Goal: Communication & Community: Answer question/provide support

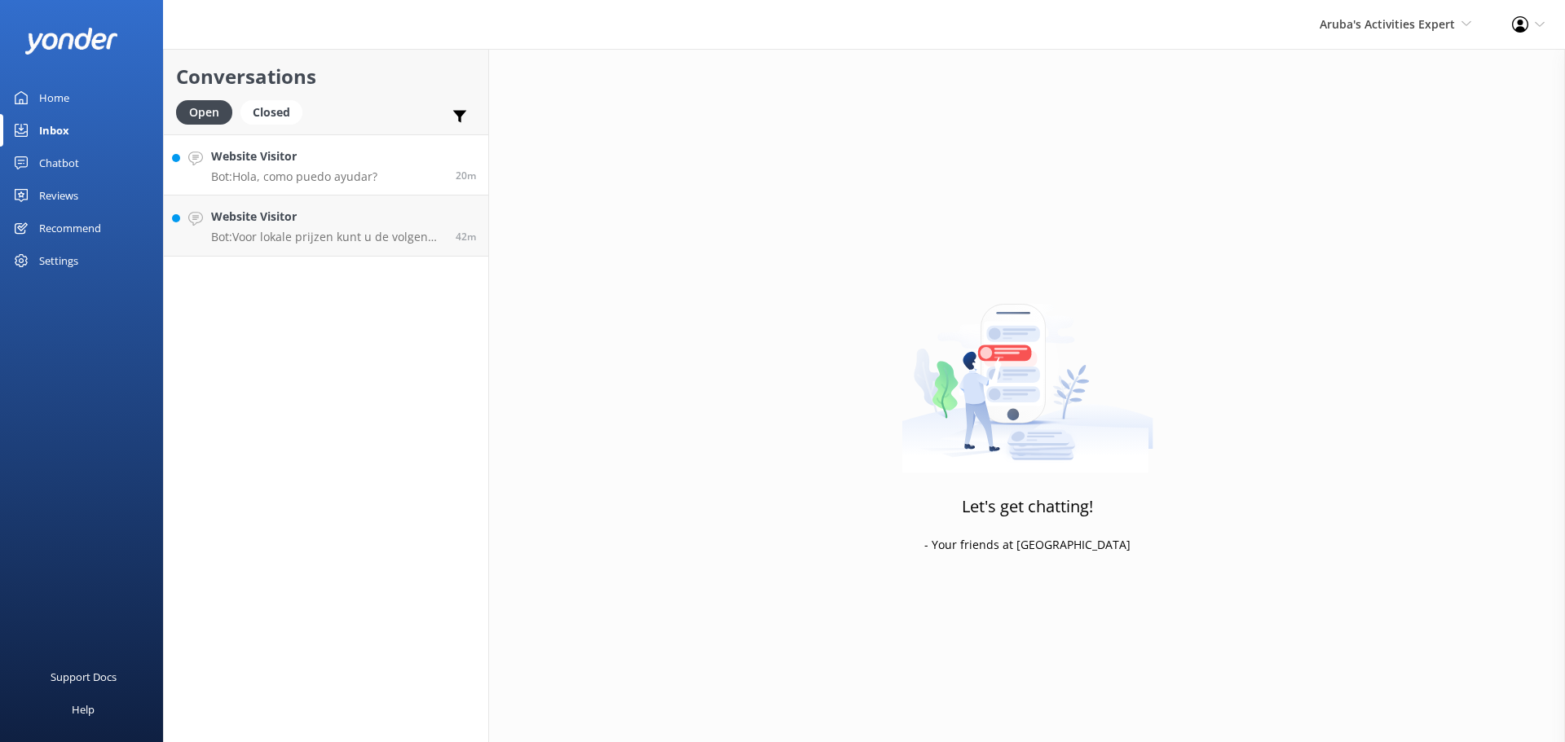
click at [301, 181] on p "Bot: Hola, como puedo ayudar?" at bounding box center [294, 177] width 166 height 15
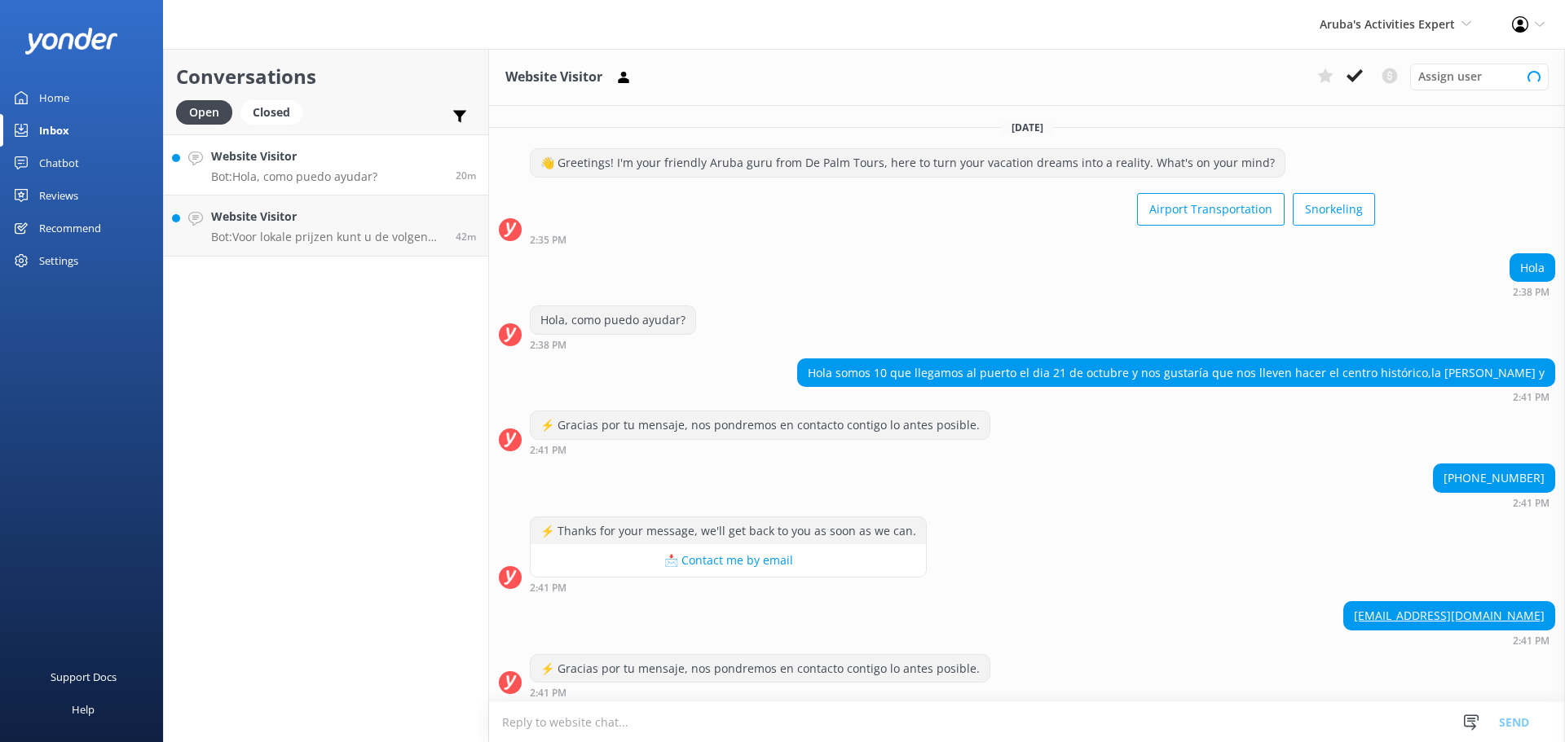
scroll to position [5, 0]
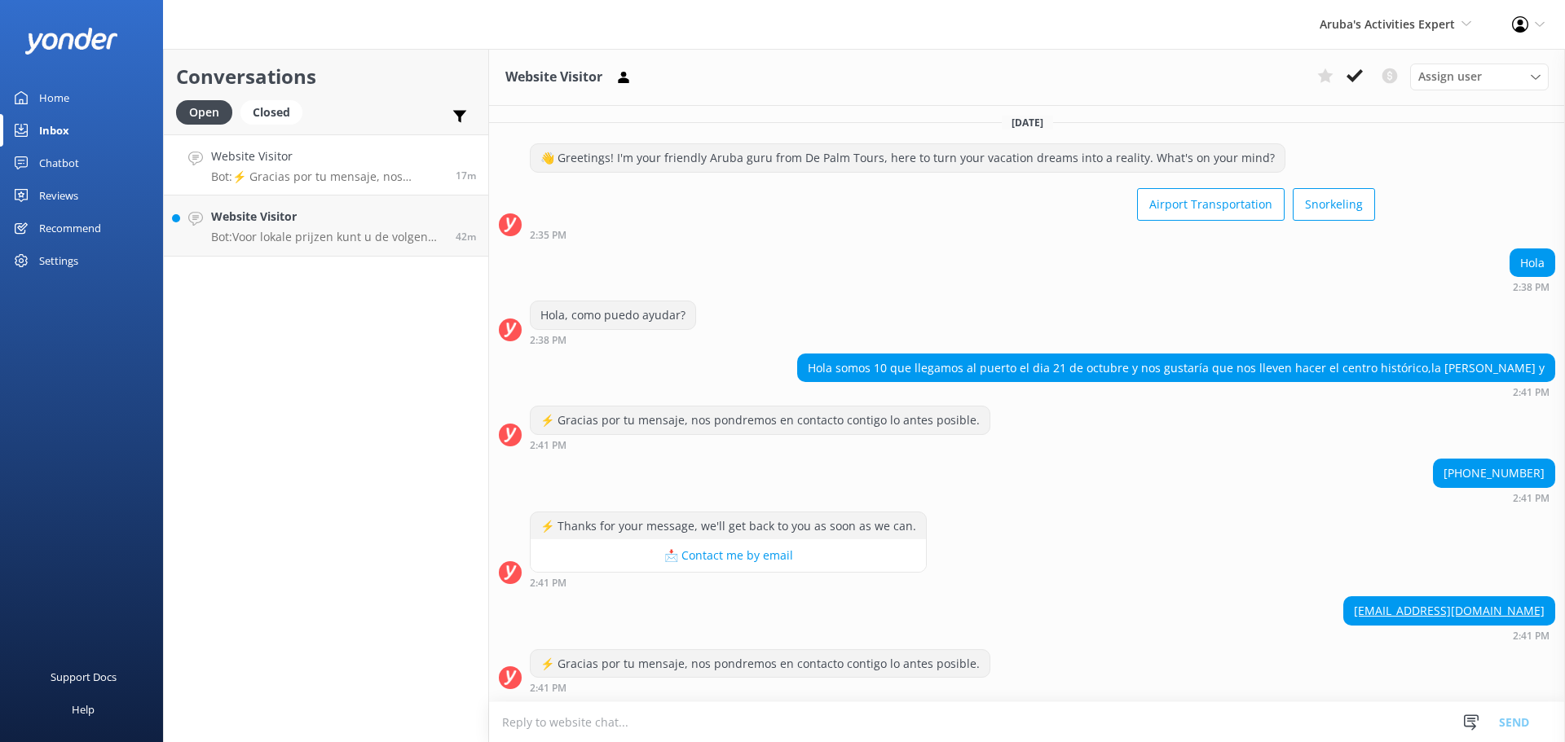
click at [645, 727] on textarea at bounding box center [1027, 723] width 1076 height 40
type textarea "los escursiones deben comprar los en el crusero"
click at [1518, 712] on button "Send" at bounding box center [1513, 722] width 61 height 41
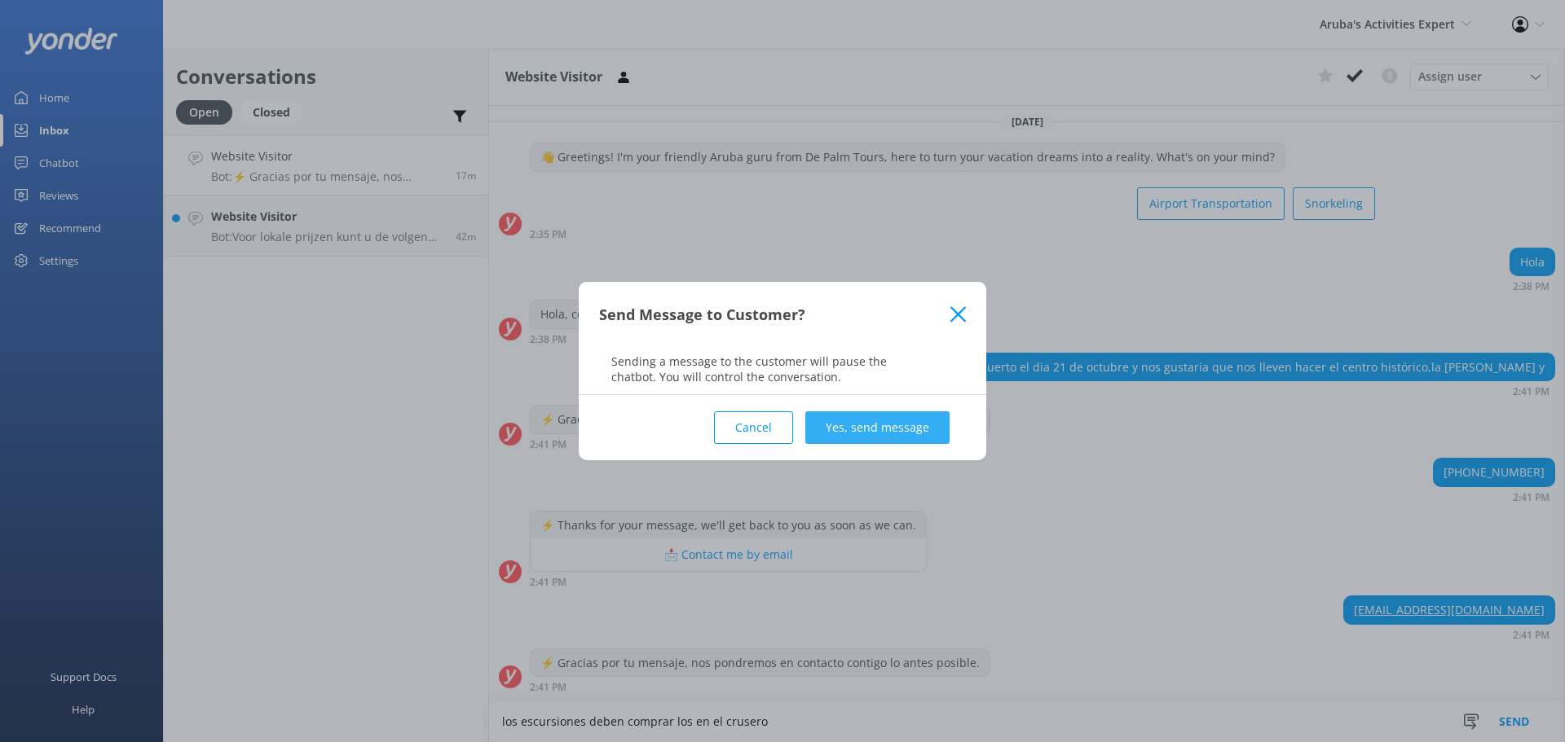
drag, startPoint x: 879, startPoint y: 427, endPoint x: 753, endPoint y: 457, distance: 129.1
click at [878, 426] on button "Yes, send message" at bounding box center [877, 428] width 144 height 33
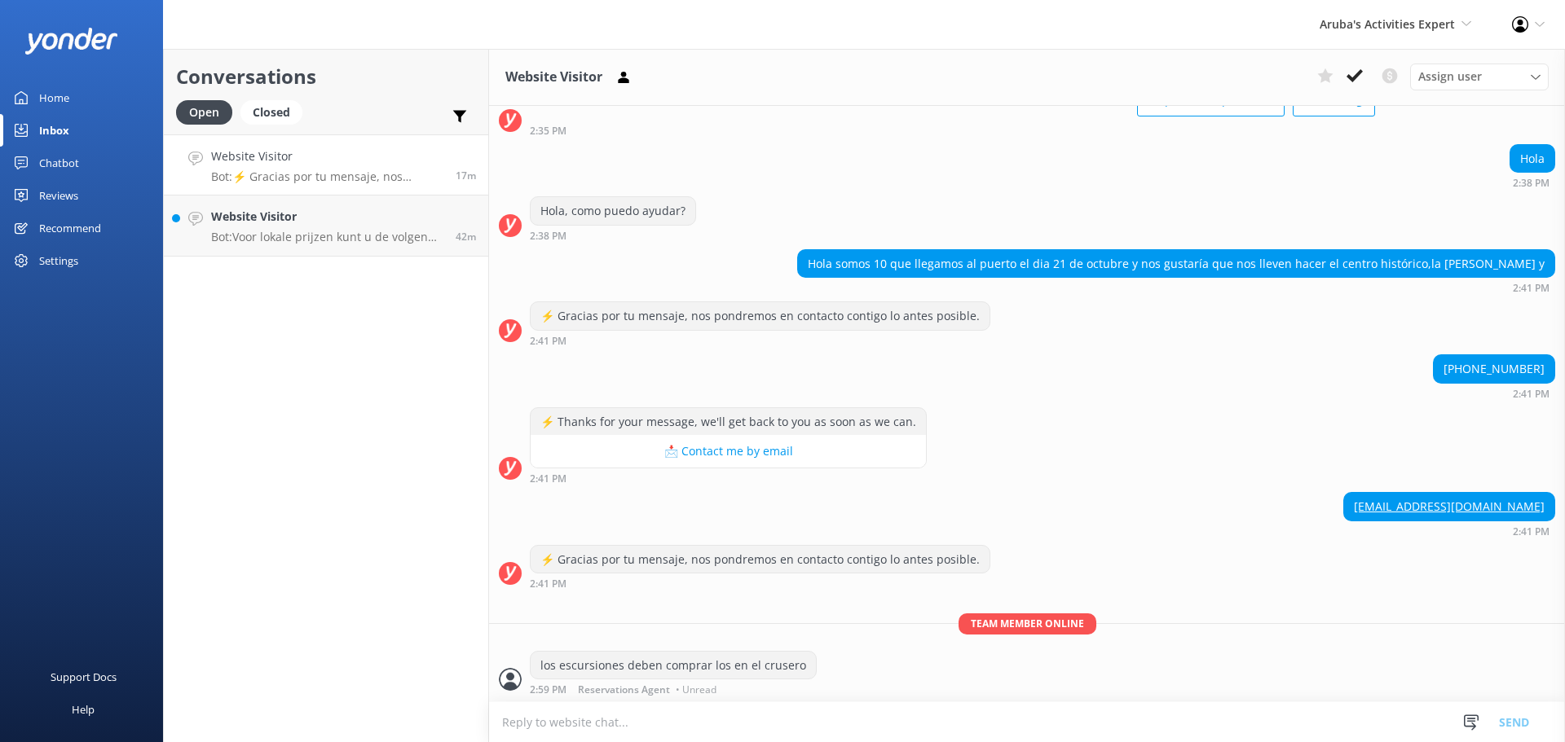
scroll to position [111, 0]
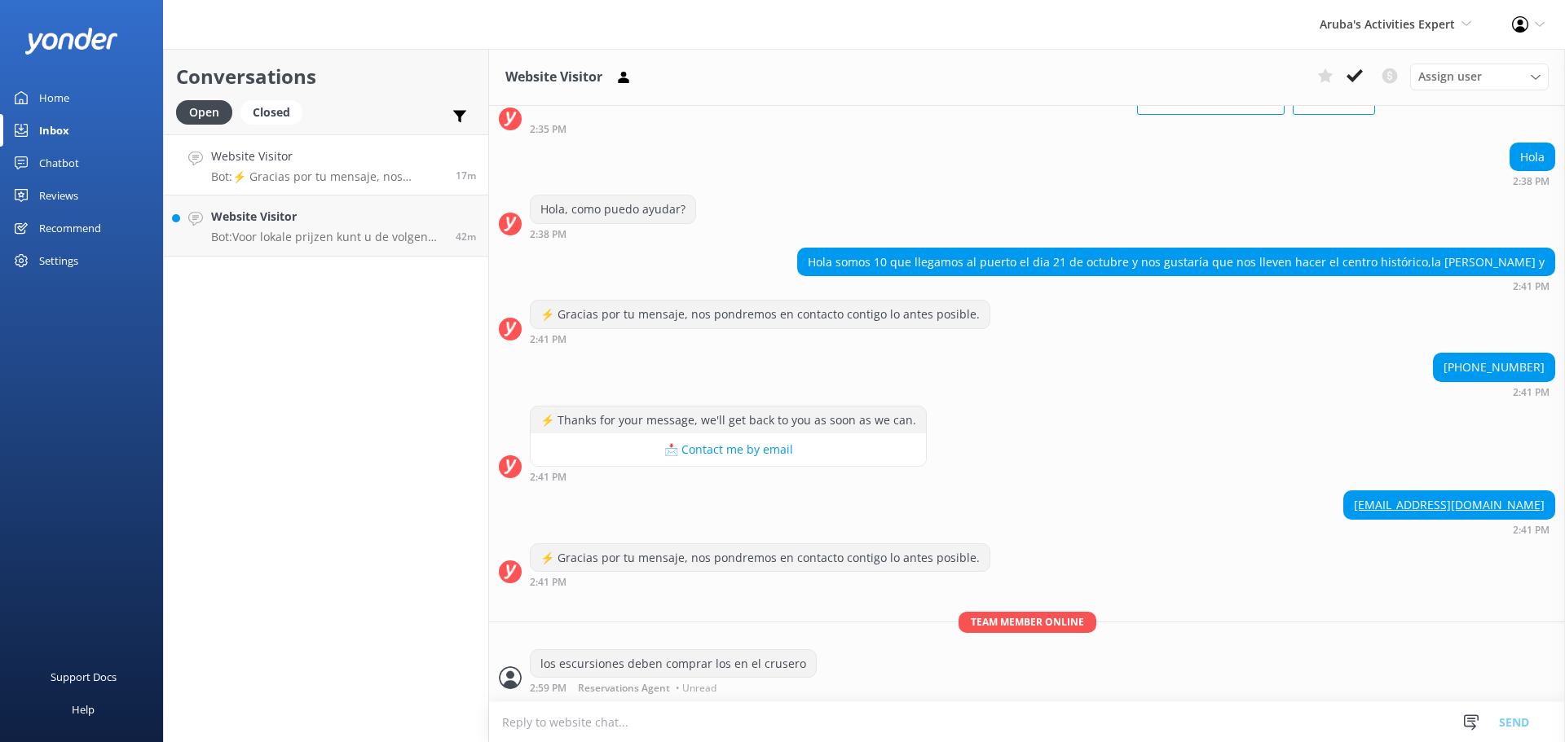
click at [540, 712] on textarea at bounding box center [1027, 723] width 1076 height 40
type textarea "o pueden visitar nuestro citio web [DOMAIN_NAME]"
click at [1513, 717] on button "Send" at bounding box center [1513, 722] width 61 height 41
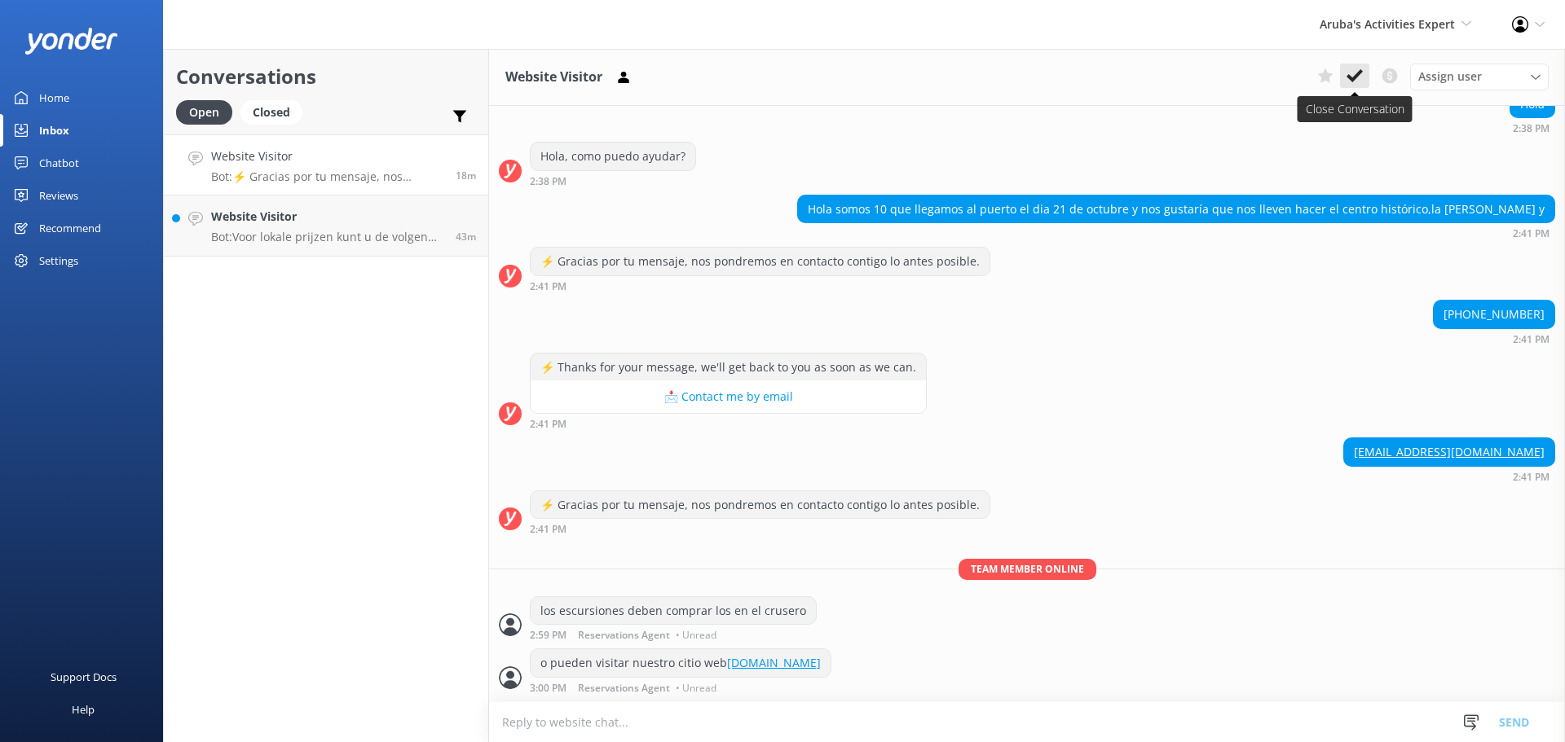
click at [1359, 84] on icon at bounding box center [1354, 76] width 16 height 16
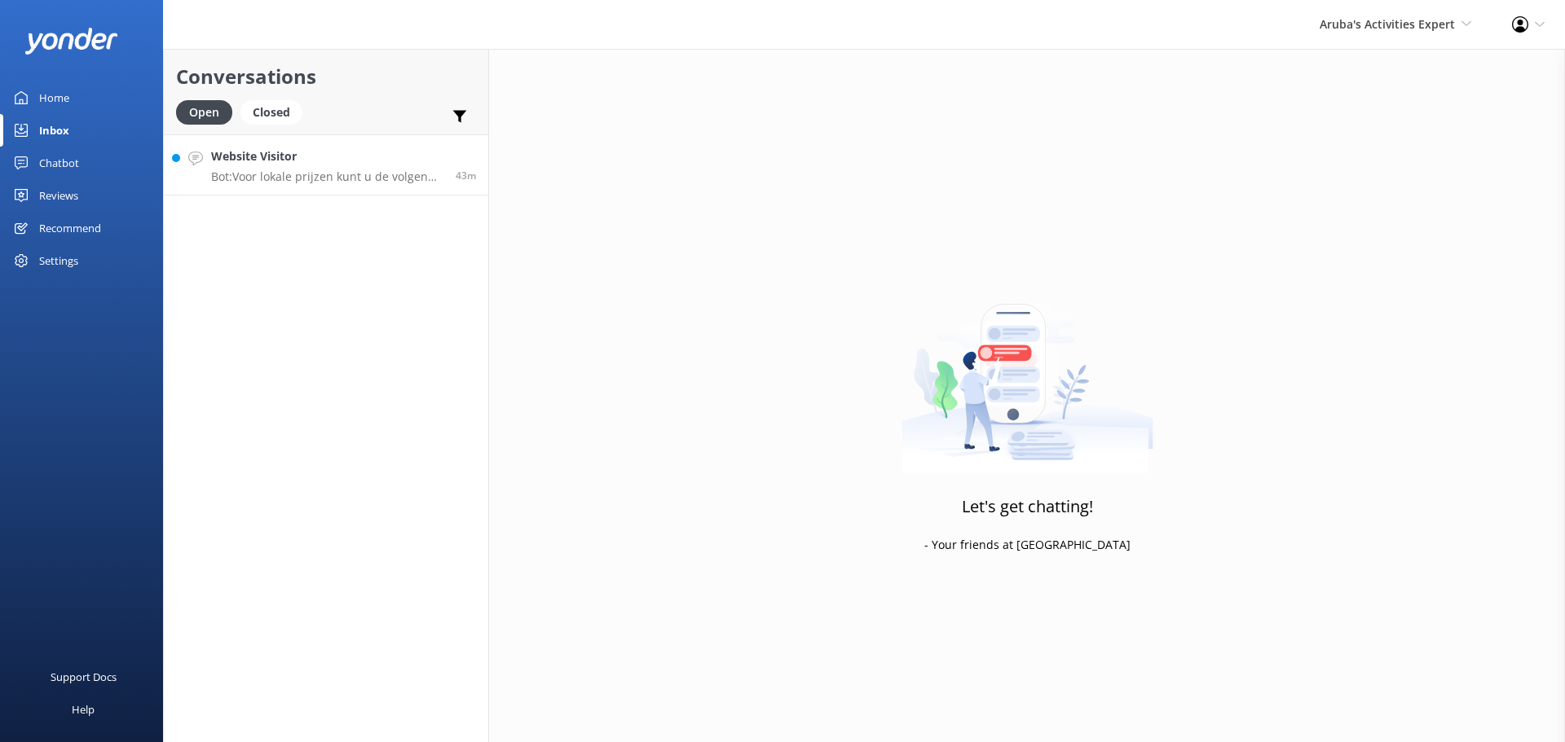
click at [319, 176] on p "Bot: Voor lokale prijzen kunt u de volgende link bezoeken: [URL][DOMAIN_NAME]. …" at bounding box center [327, 177] width 232 height 15
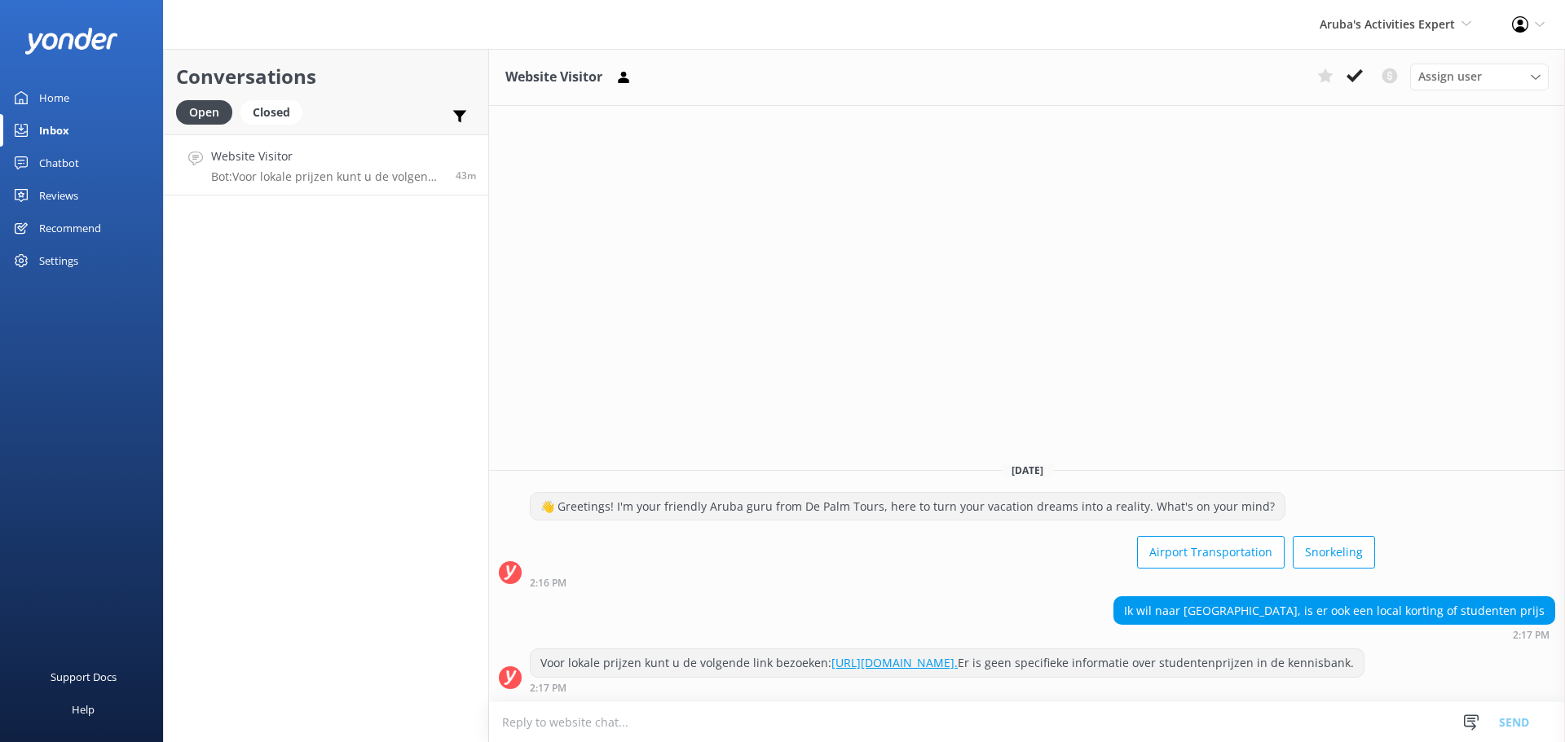
click at [629, 722] on textarea at bounding box center [1027, 723] width 1076 height 40
type textarea "voor local blijft de [GEOGRAPHIC_DATA] hetzelfde prijs als toeristen $109 per p…"
click at [1532, 724] on button "Send" at bounding box center [1513, 722] width 61 height 41
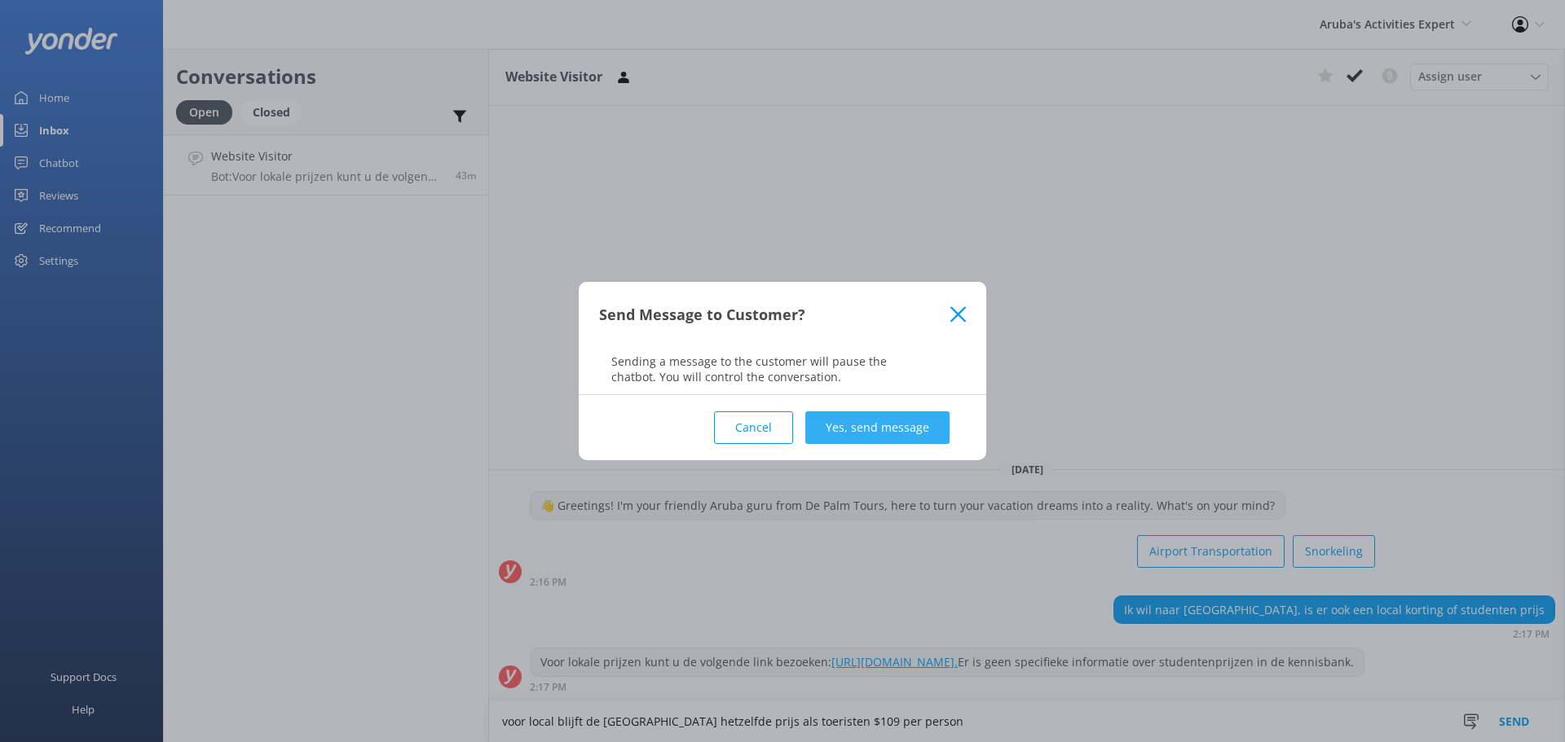
click at [890, 420] on button "Yes, send message" at bounding box center [877, 428] width 144 height 33
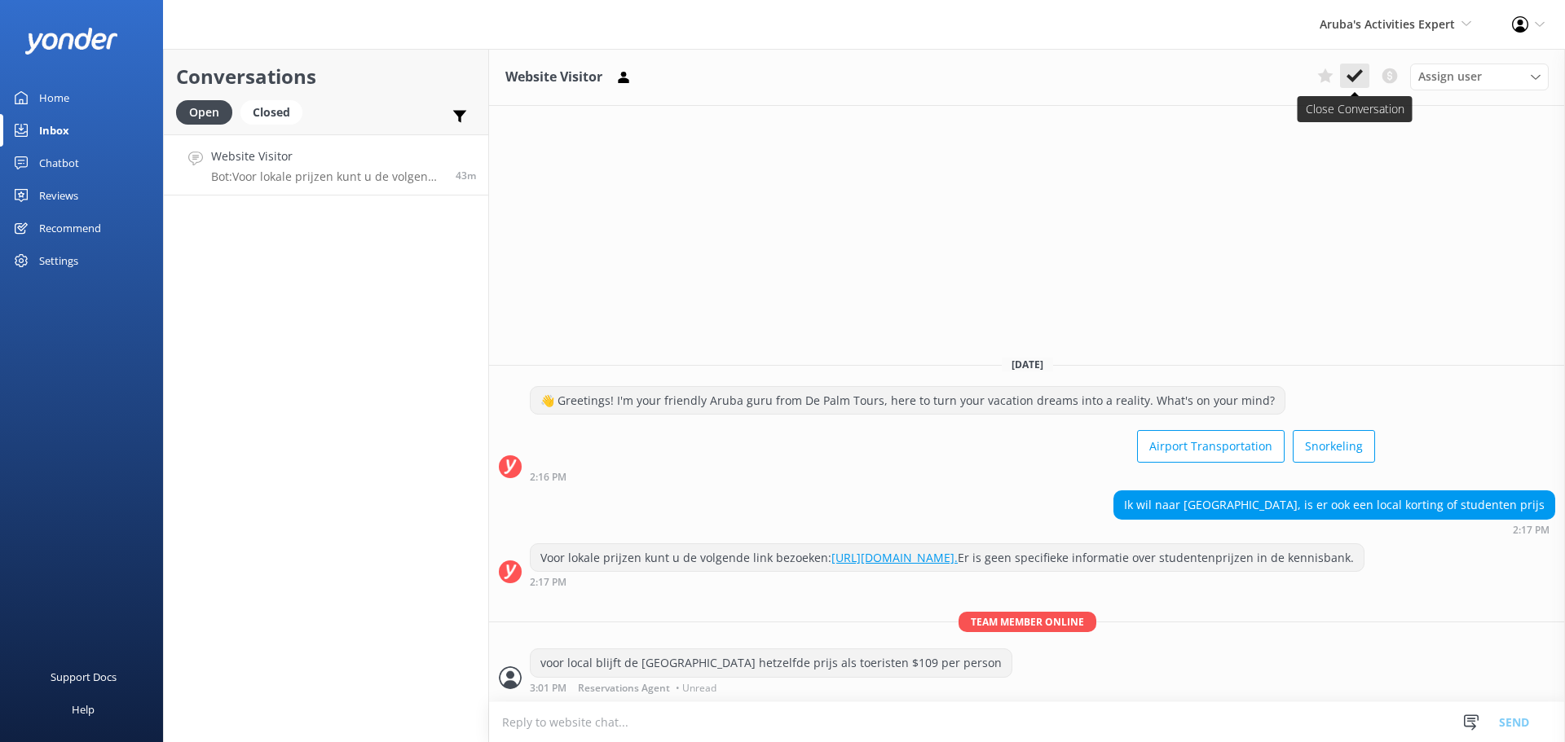
click at [1358, 69] on icon at bounding box center [1354, 76] width 16 height 16
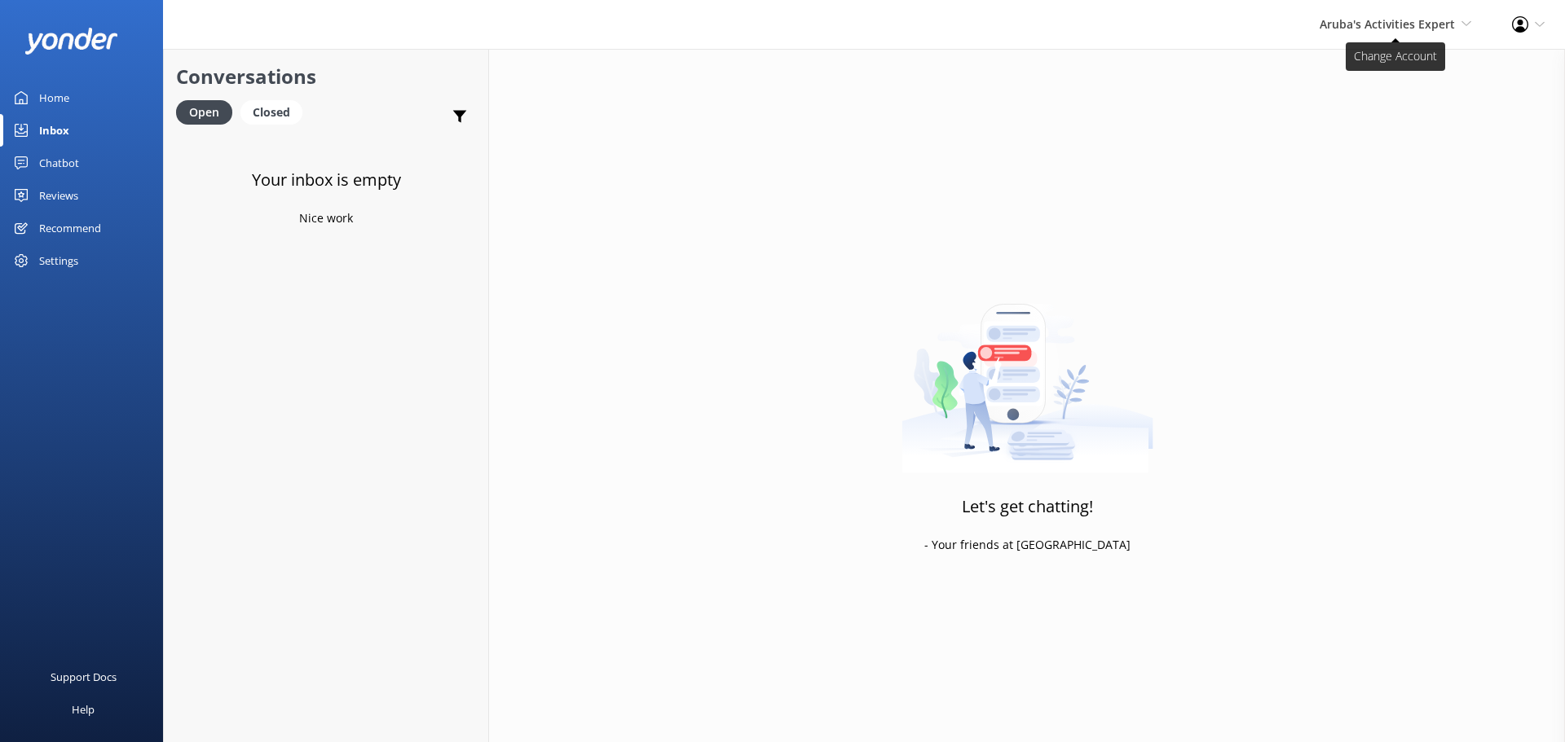
click at [1427, 32] on span "Aruba's Activities Expert [GEOGRAPHIC_DATA] [GEOGRAPHIC_DATA] Activities Expert…" at bounding box center [1396, 24] width 152 height 18
click at [1373, 130] on link "The Captain" at bounding box center [1410, 148] width 163 height 39
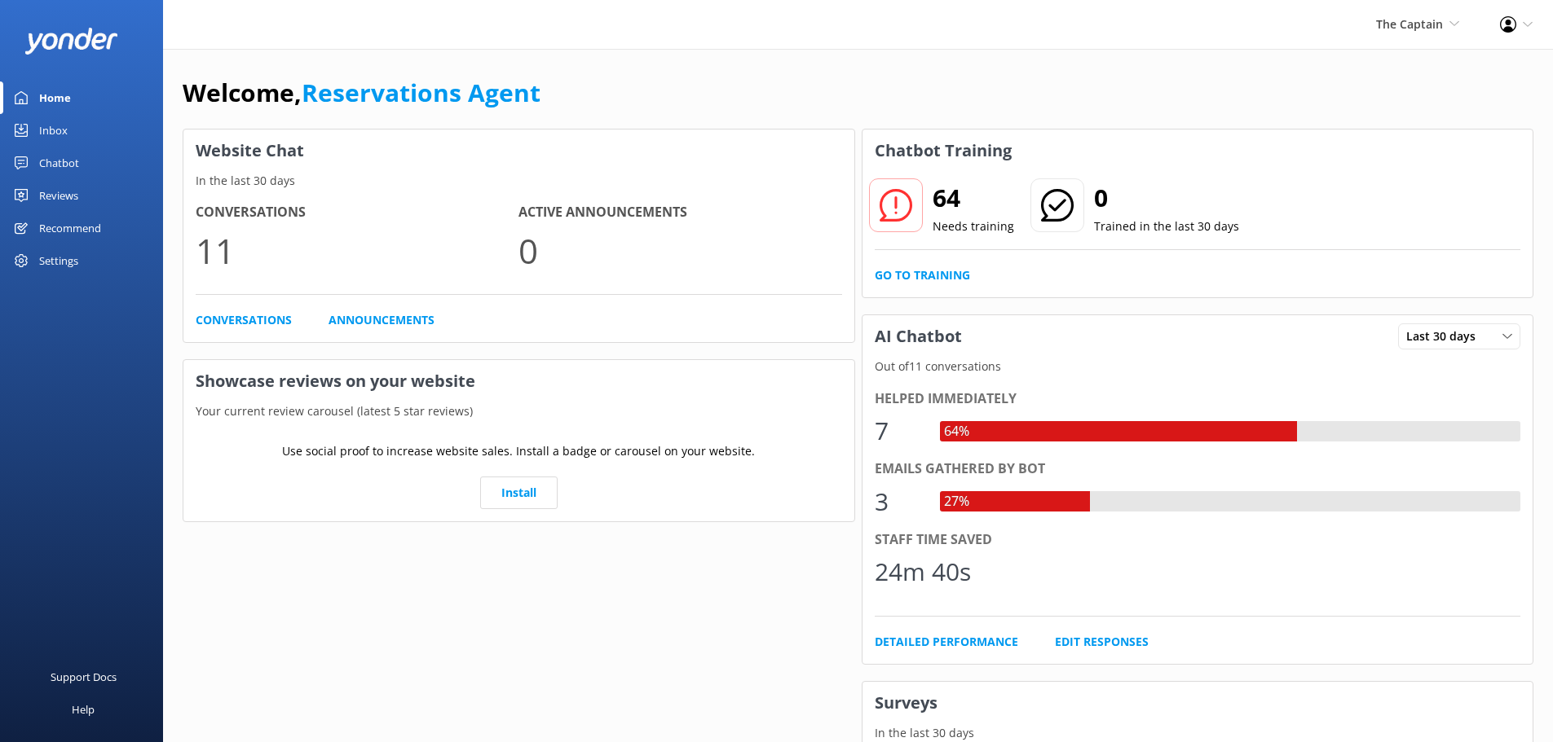
click at [81, 118] on link "Inbox" at bounding box center [81, 130] width 163 height 33
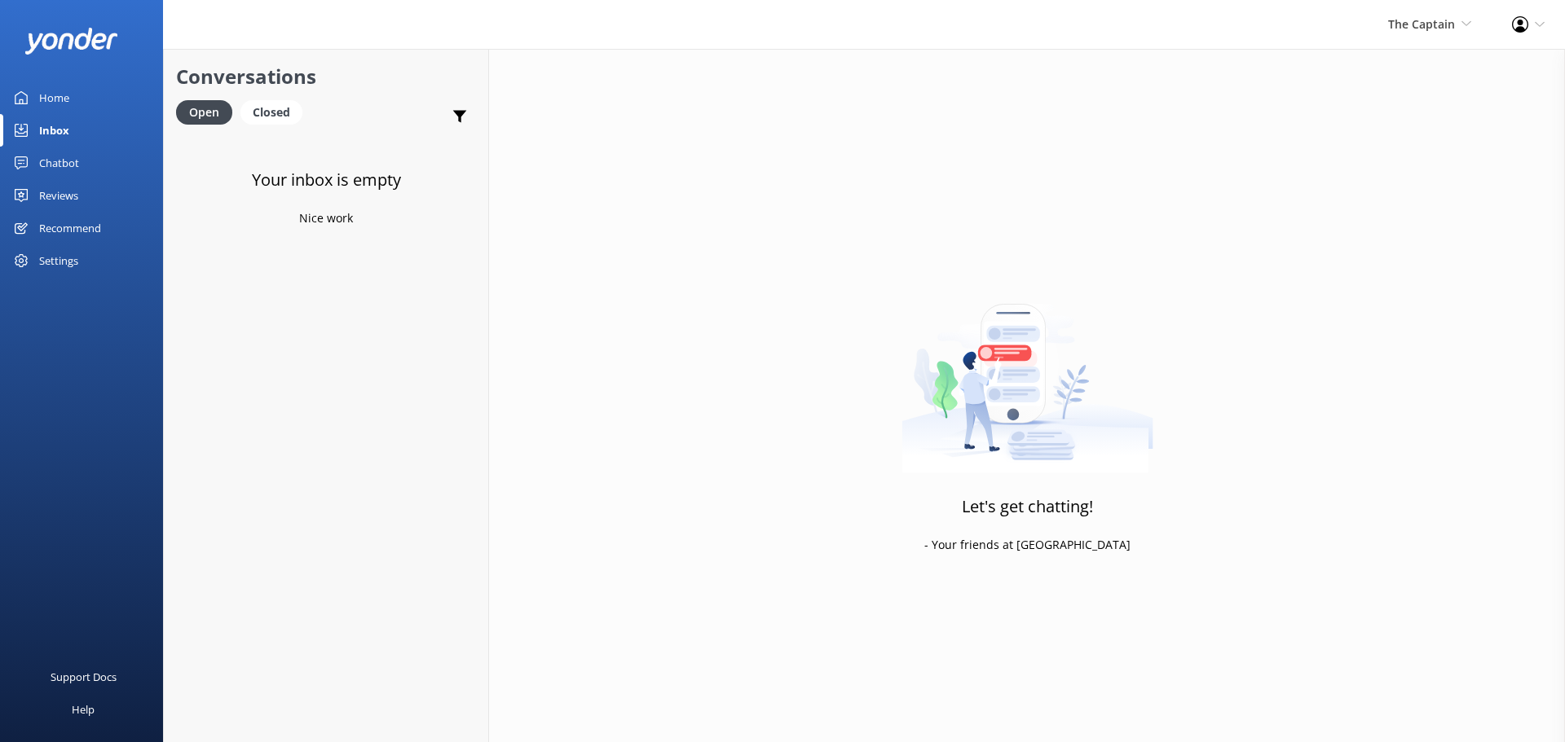
drag, startPoint x: 1445, startPoint y: 10, endPoint x: 1448, endPoint y: 37, distance: 27.1
click at [1445, 11] on div "The Captain De Palm Island Aruba's Activities Expert The Captain" at bounding box center [1430, 24] width 124 height 49
click at [1406, 144] on link "The Captain" at bounding box center [1410, 148] width 163 height 39
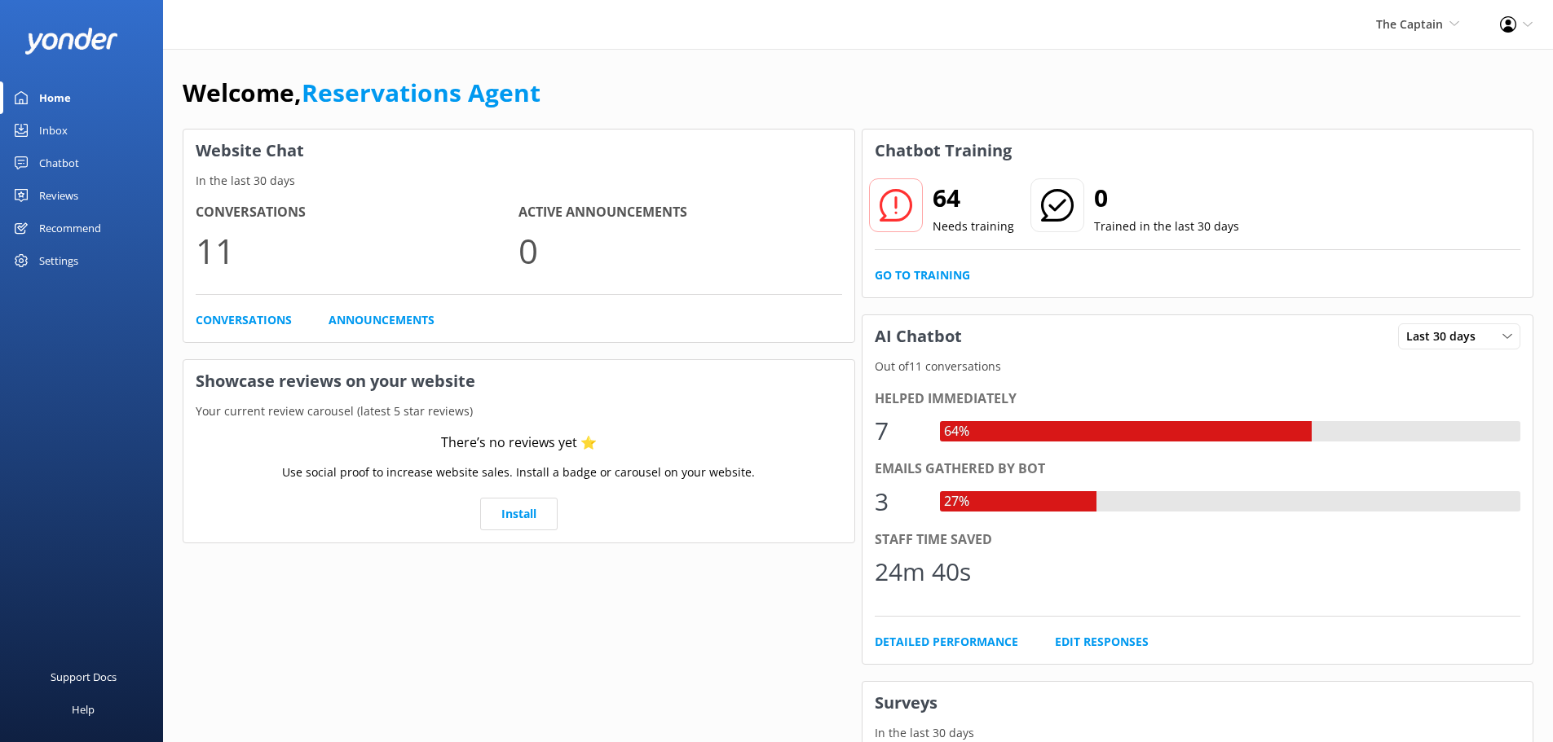
click at [59, 122] on div "Inbox" at bounding box center [53, 130] width 29 height 33
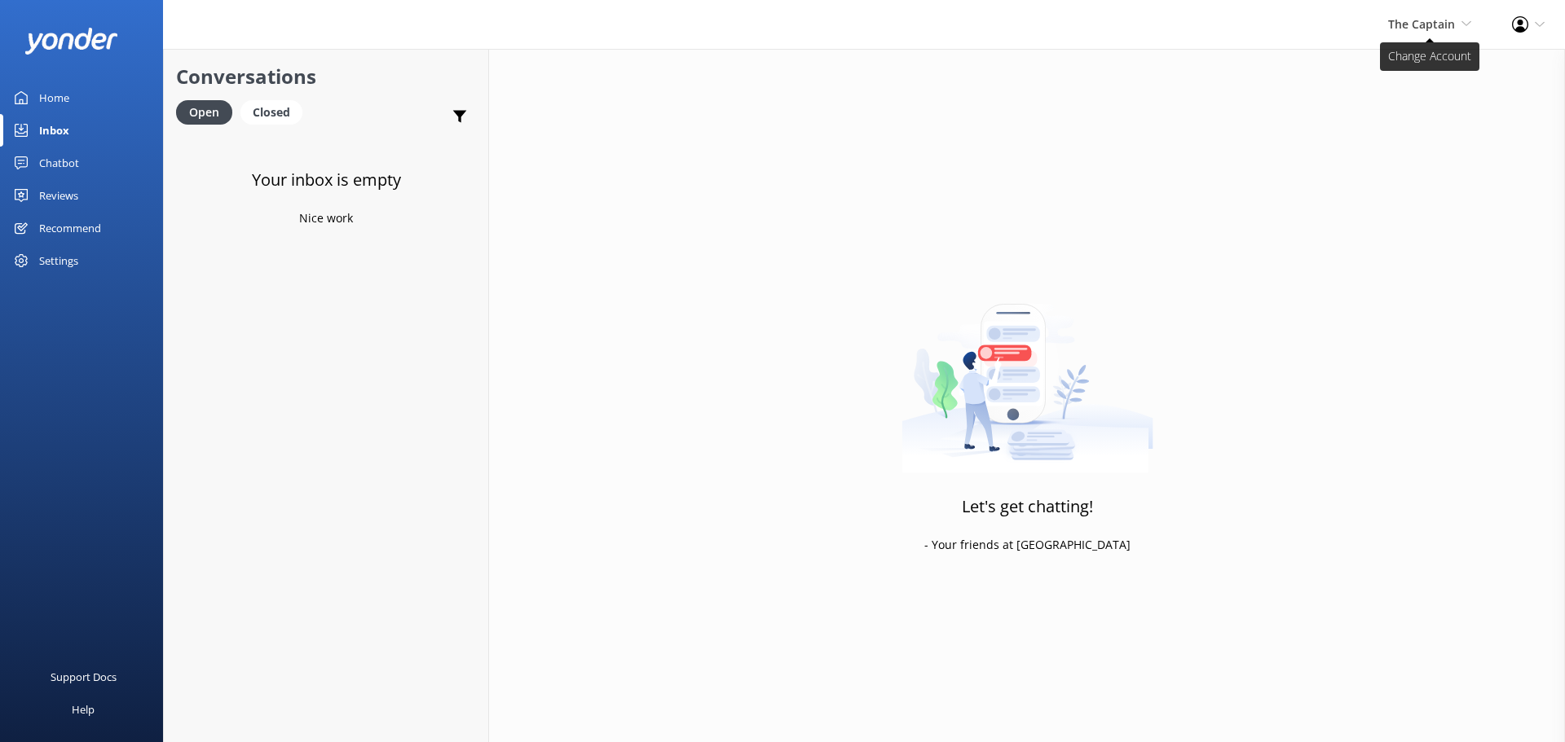
click at [1405, 20] on span "The Captain" at bounding box center [1421, 23] width 67 height 15
click at [1390, 82] on link "De [GEOGRAPHIC_DATA]" at bounding box center [1410, 70] width 163 height 39
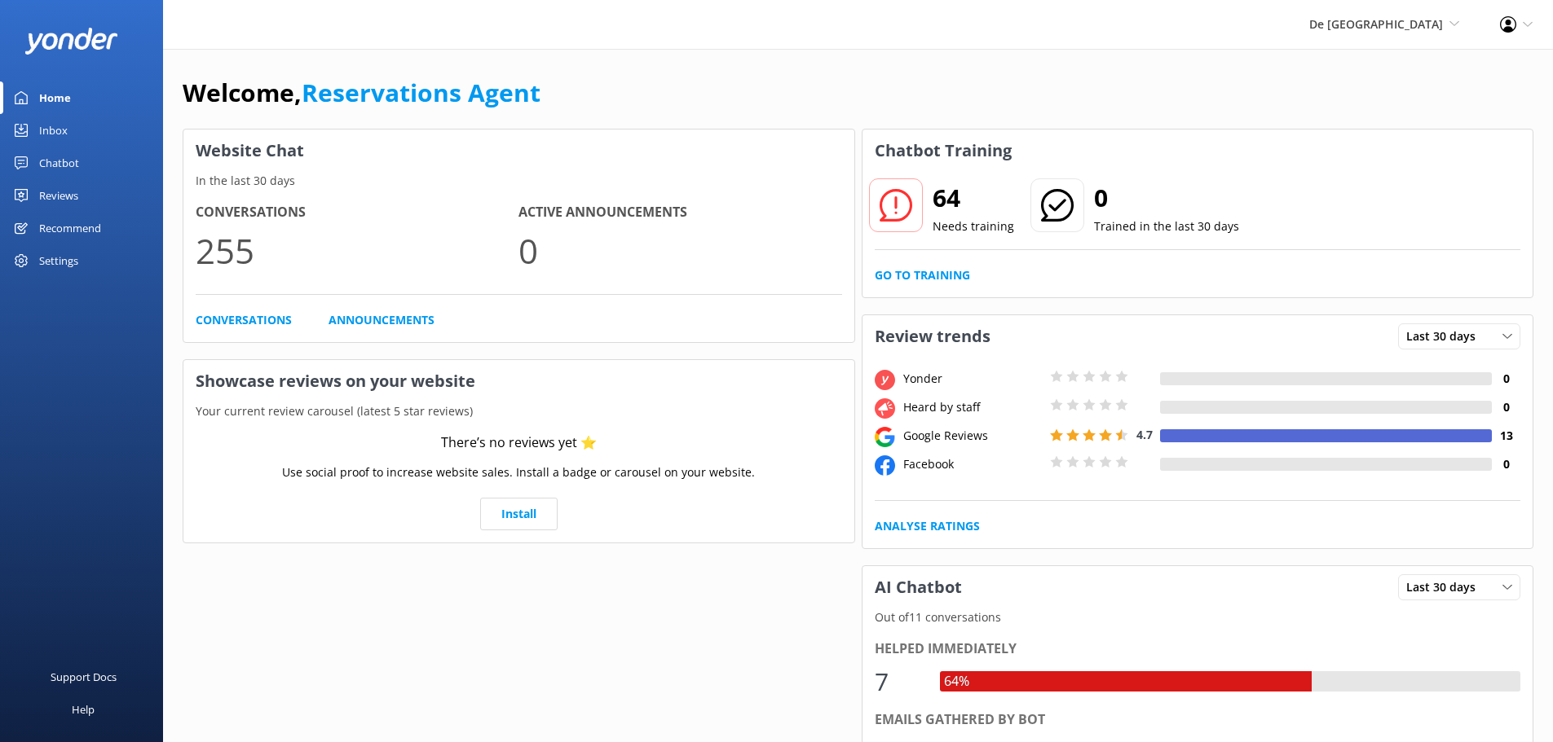
click at [54, 125] on div "Inbox" at bounding box center [53, 130] width 29 height 33
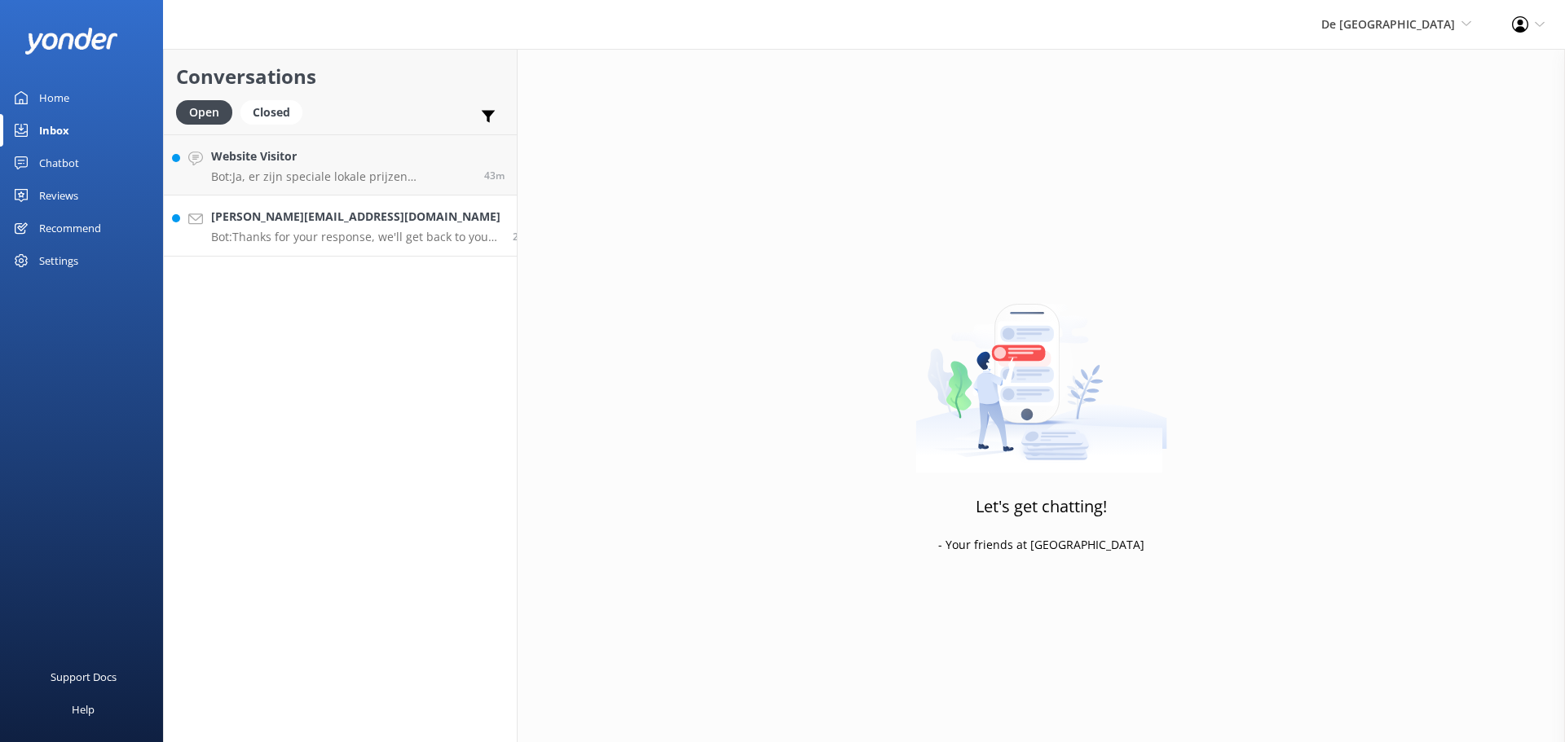
click at [336, 218] on h4 "[PERSON_NAME][EMAIL_ADDRESS][DOMAIN_NAME]" at bounding box center [355, 217] width 289 height 18
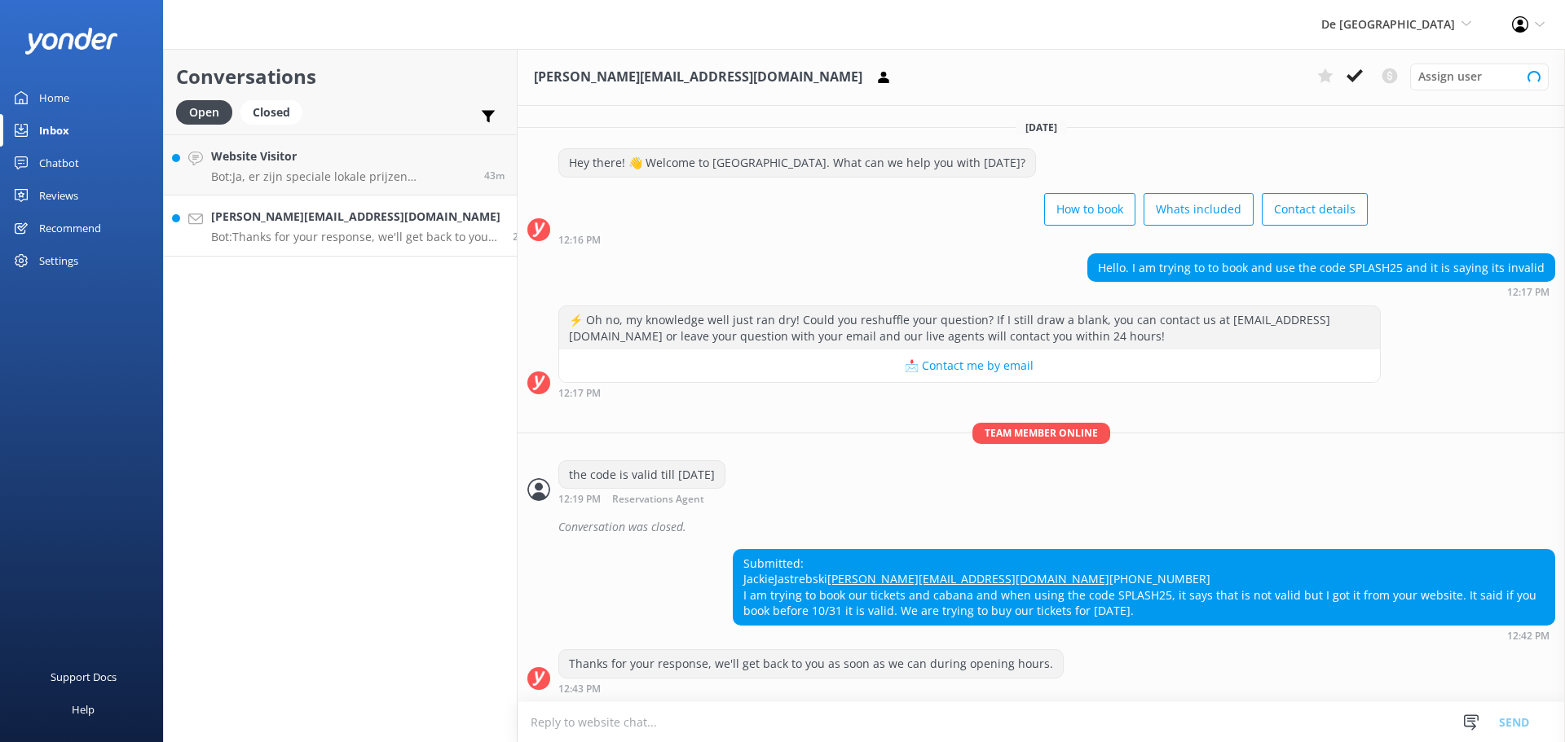
scroll to position [33, 0]
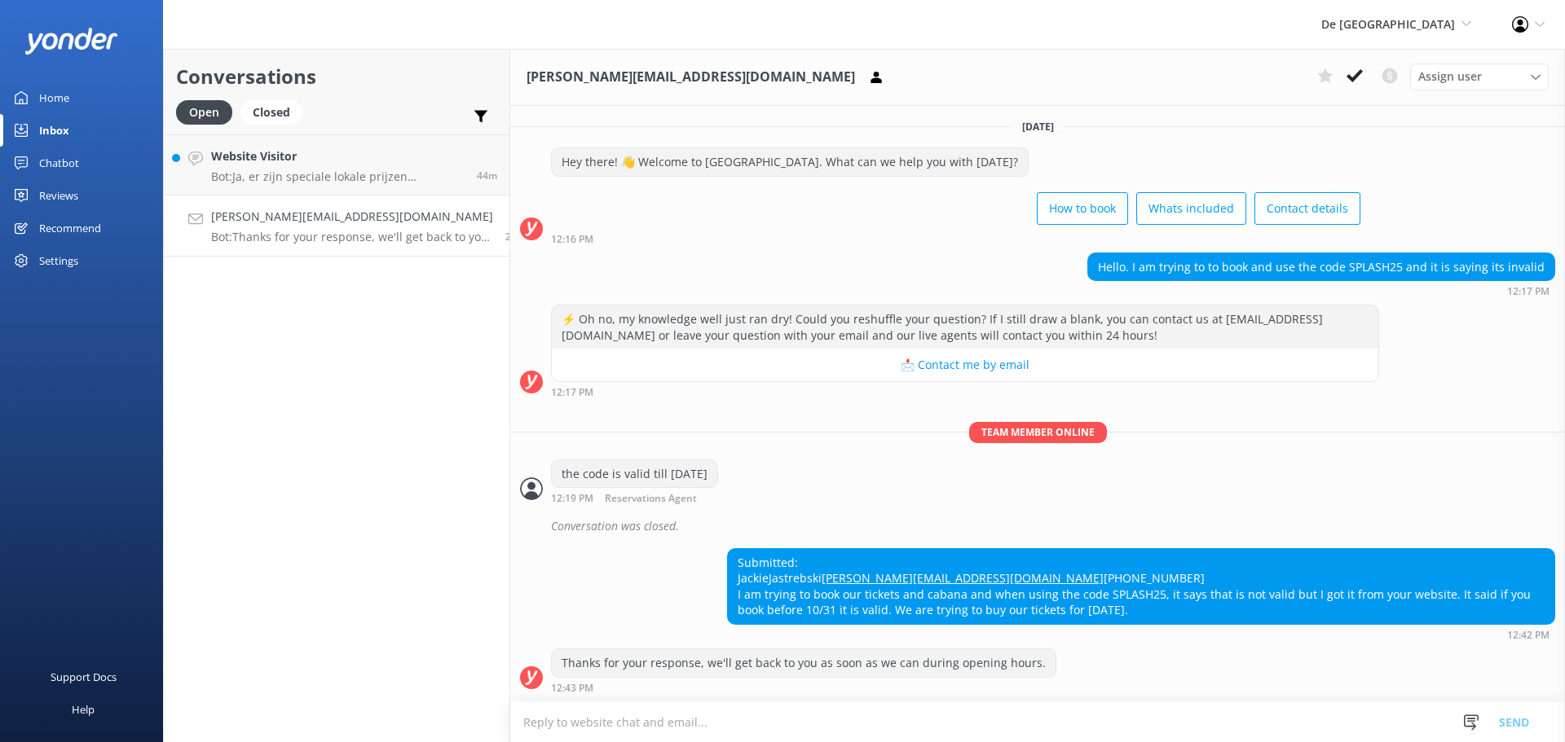
click at [817, 724] on textarea at bounding box center [1037, 723] width 1055 height 40
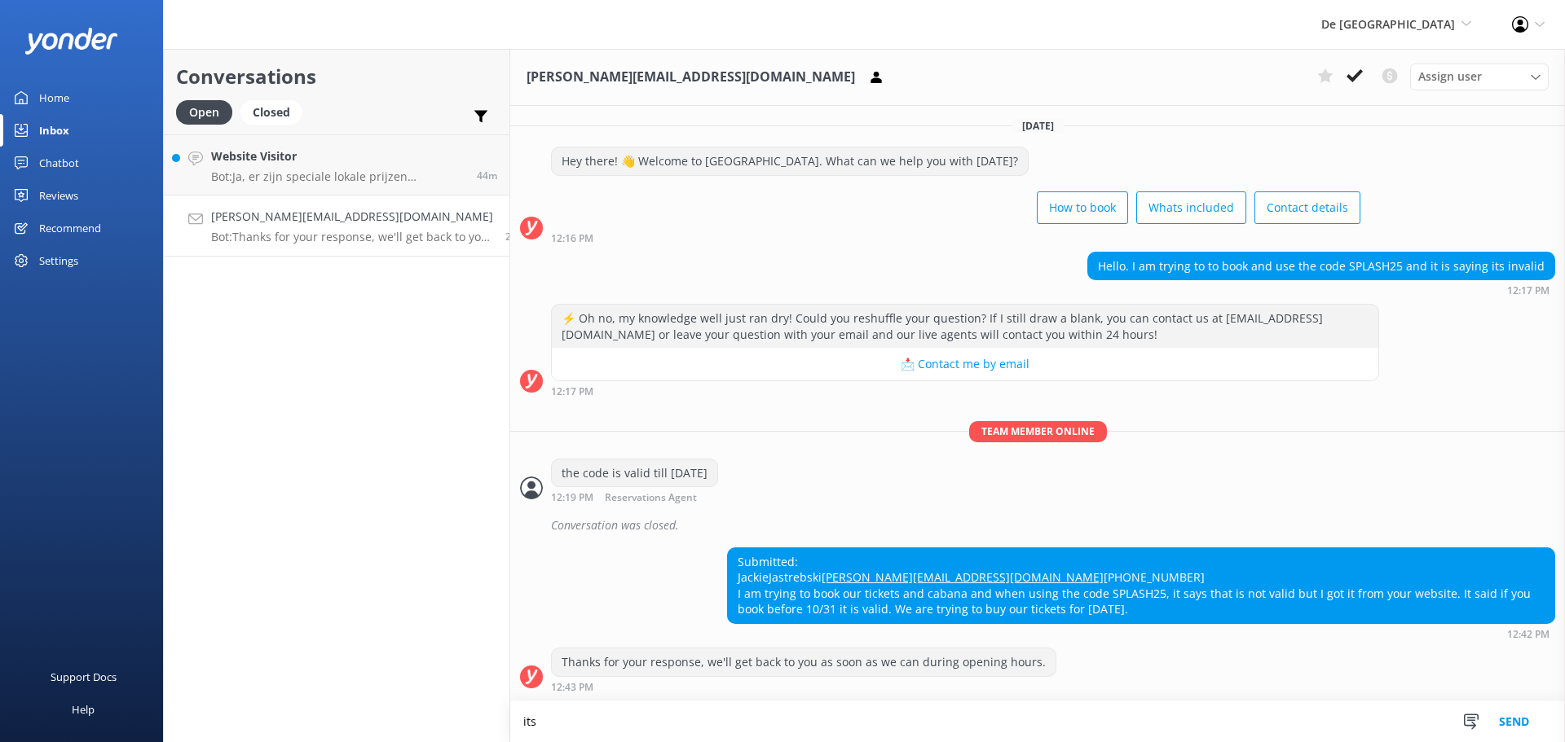
scroll to position [33, 0]
type textarea "its valid till [DATE]"
click at [1509, 731] on button "Send" at bounding box center [1513, 722] width 61 height 41
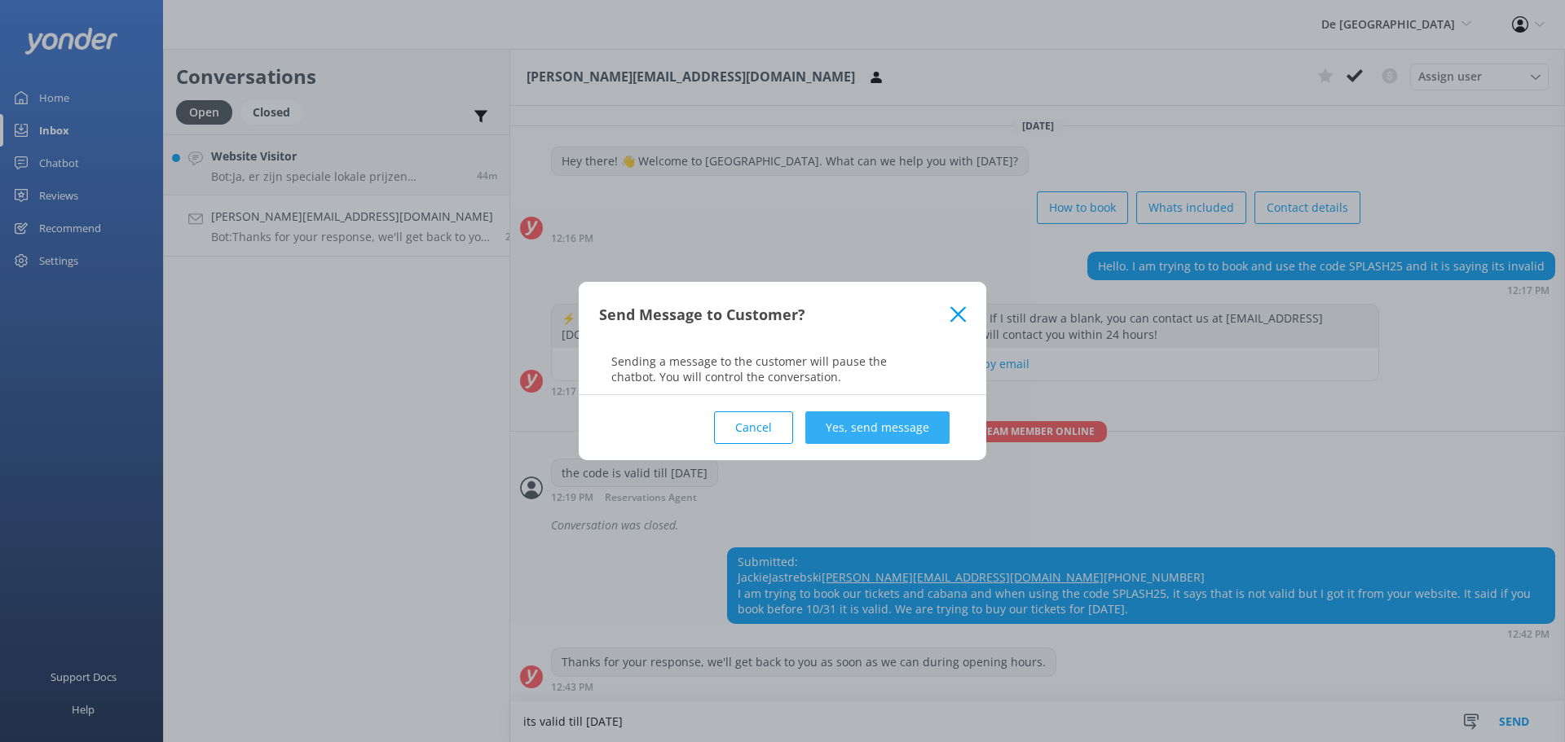
click at [883, 432] on button "Yes, send message" at bounding box center [877, 428] width 144 height 33
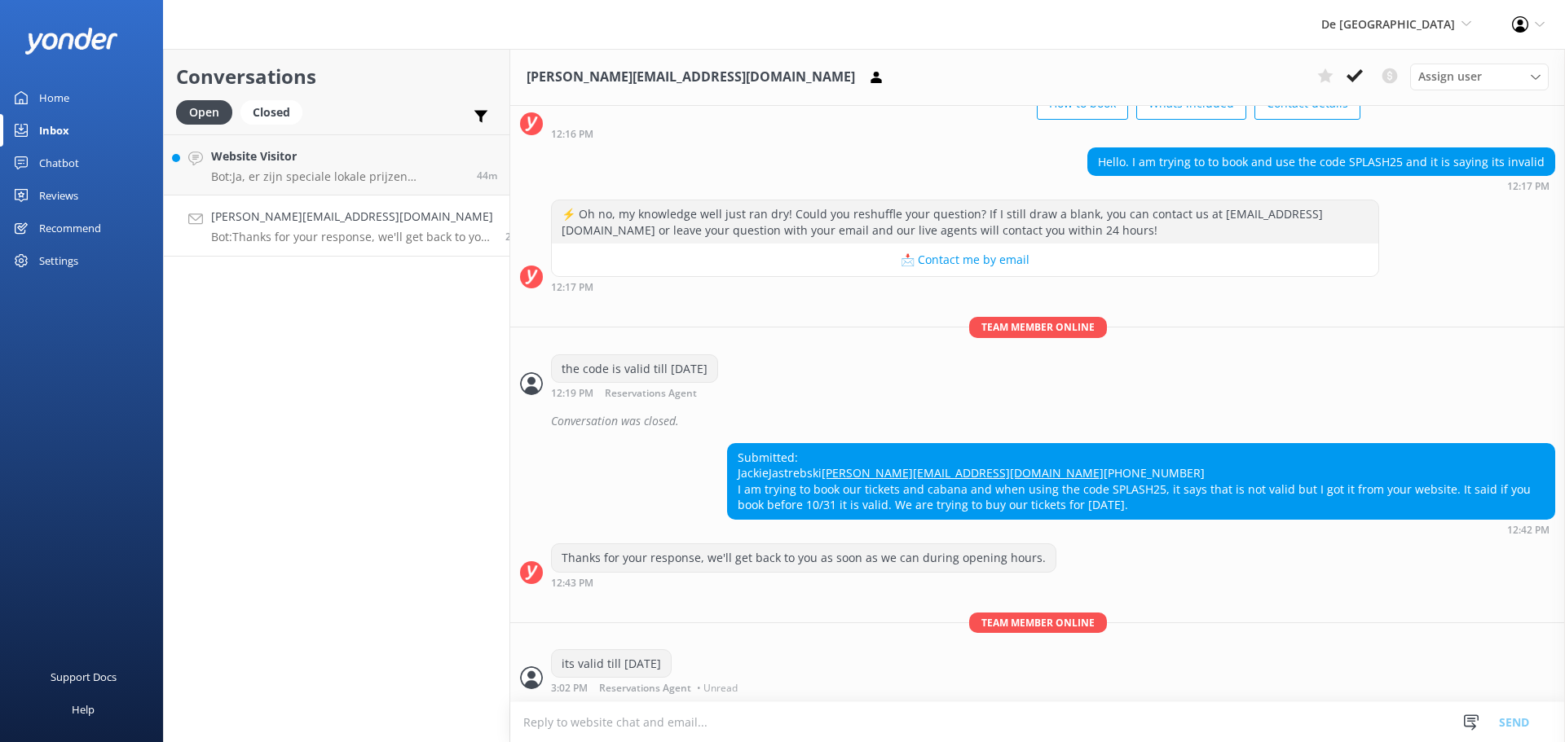
scroll to position [139, 0]
click at [1360, 85] on button at bounding box center [1354, 76] width 29 height 24
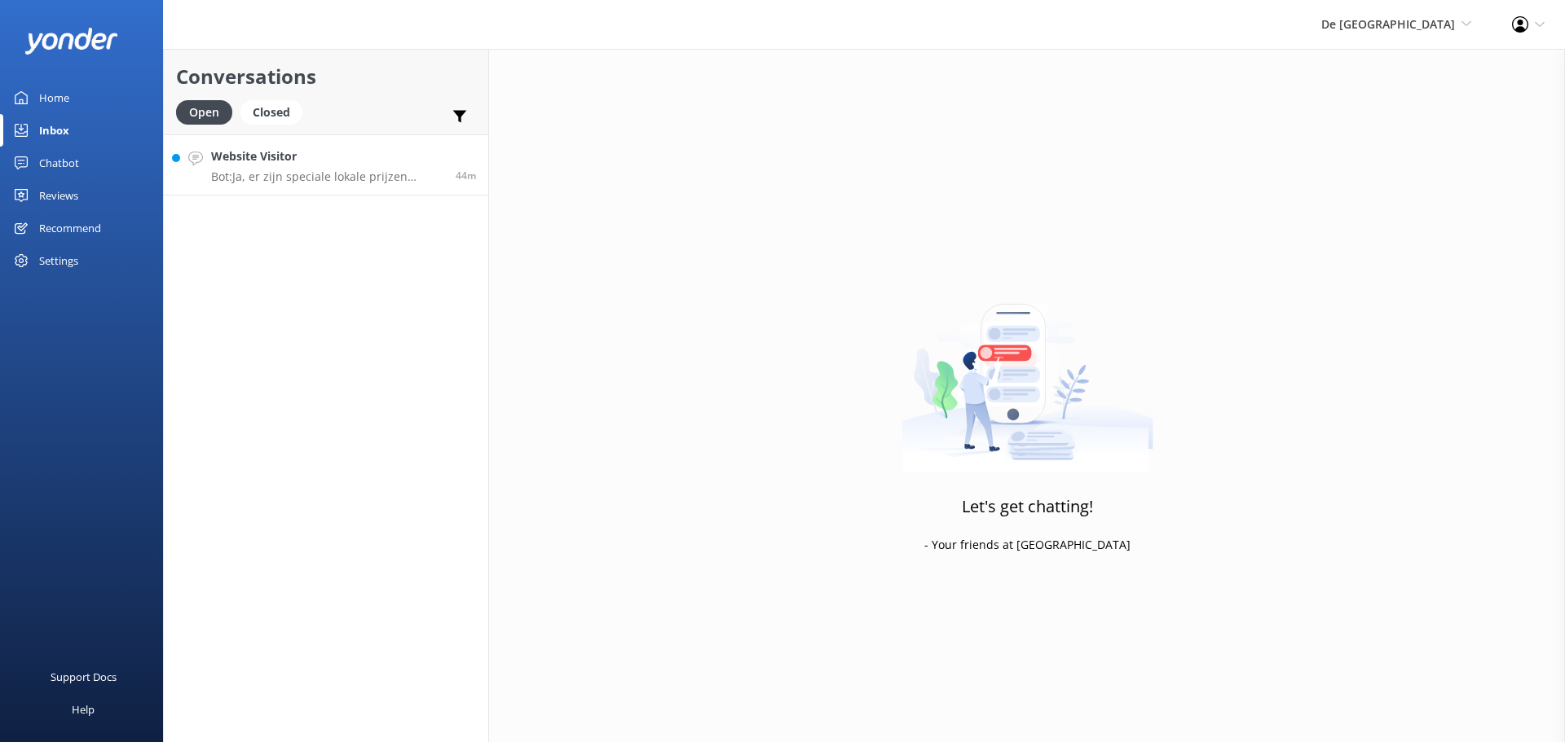
click at [332, 177] on p "Bot: Ja, er zijn speciale lokale prijzen beschikbaar voor inwoners met een geld…" at bounding box center [327, 177] width 232 height 15
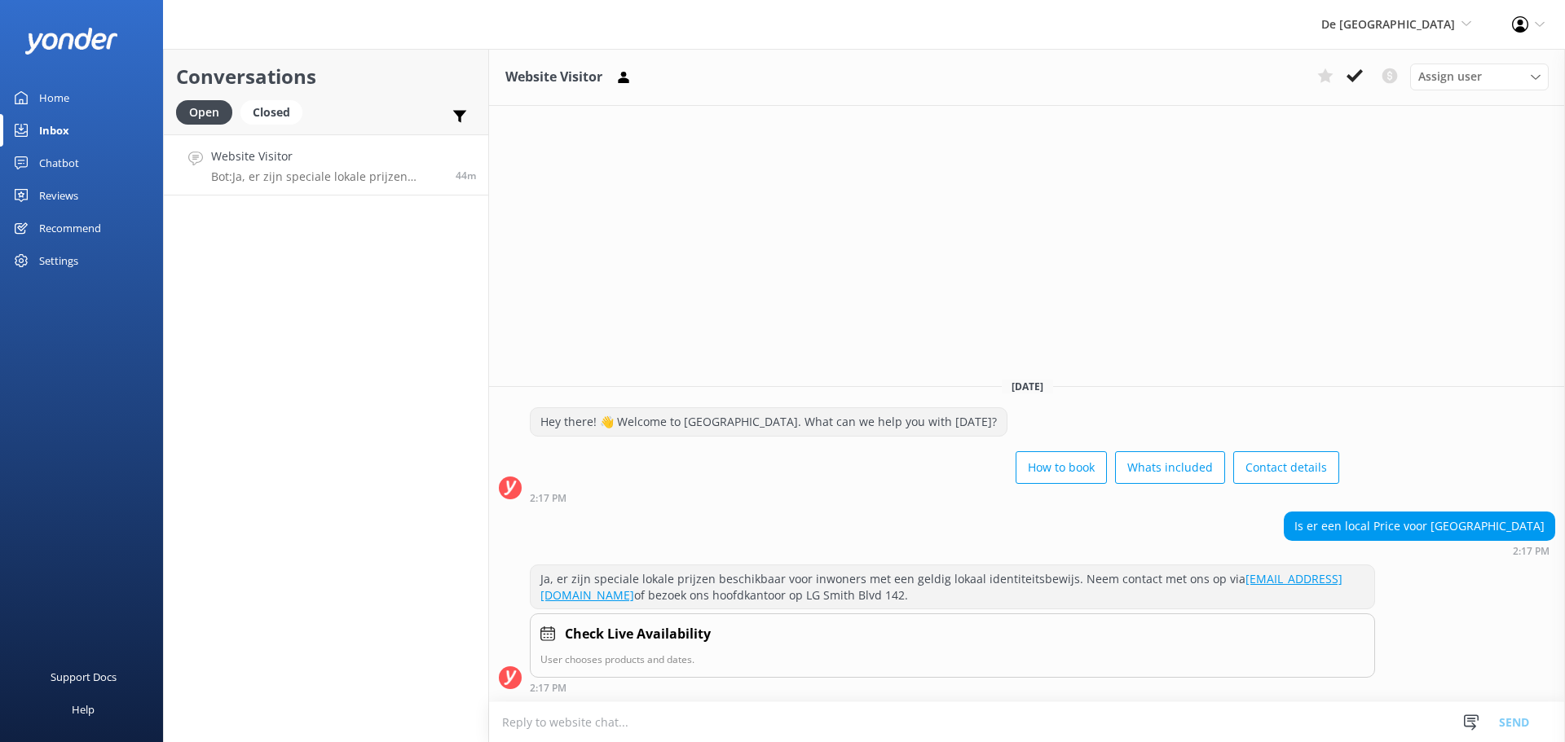
click at [599, 720] on textarea at bounding box center [1027, 723] width 1076 height 40
type textarea "we hebben geen locale prijs voor de [GEOGRAPHIC_DATA]"
click at [1512, 713] on button "Send" at bounding box center [1513, 722] width 61 height 41
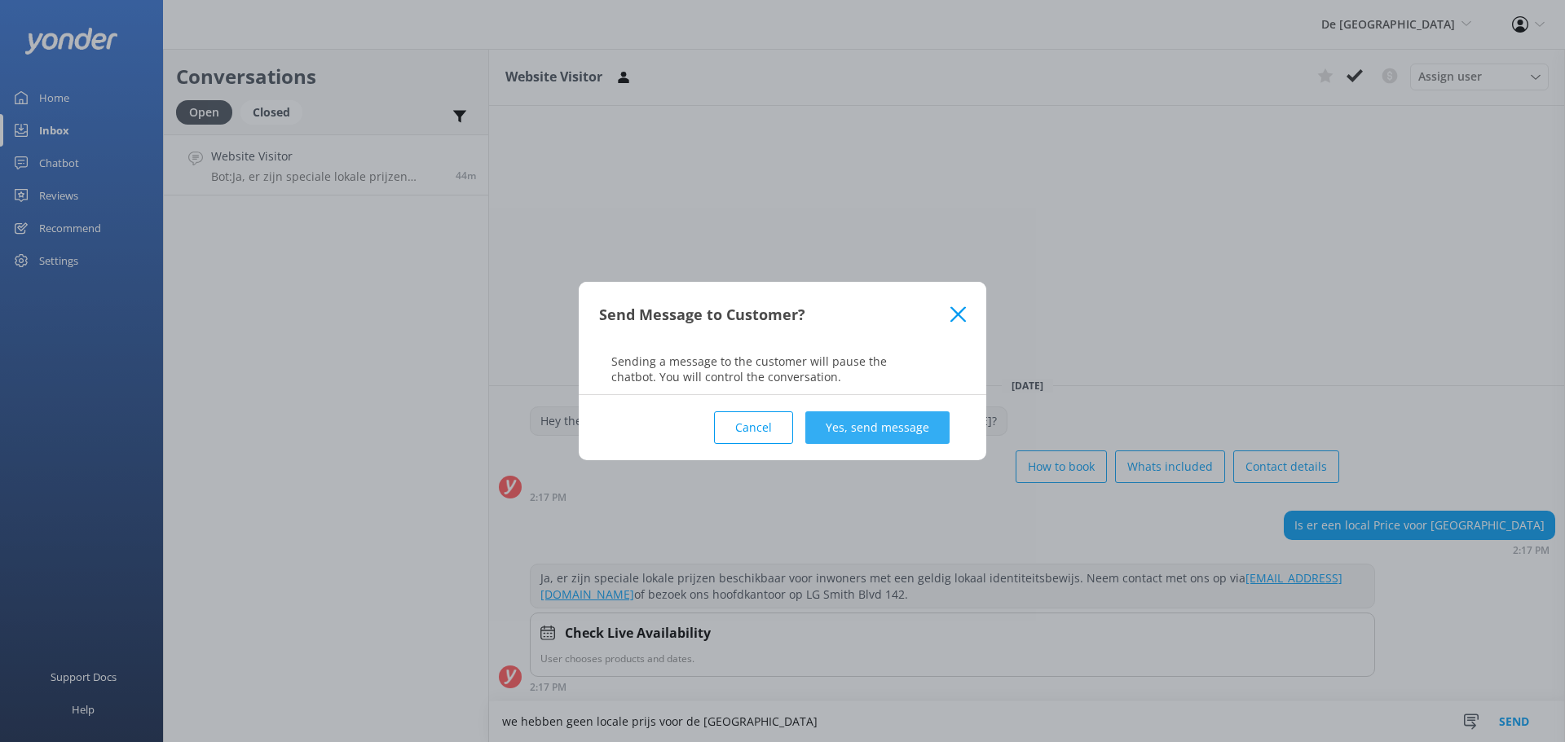
click at [910, 416] on button "Yes, send message" at bounding box center [877, 428] width 144 height 33
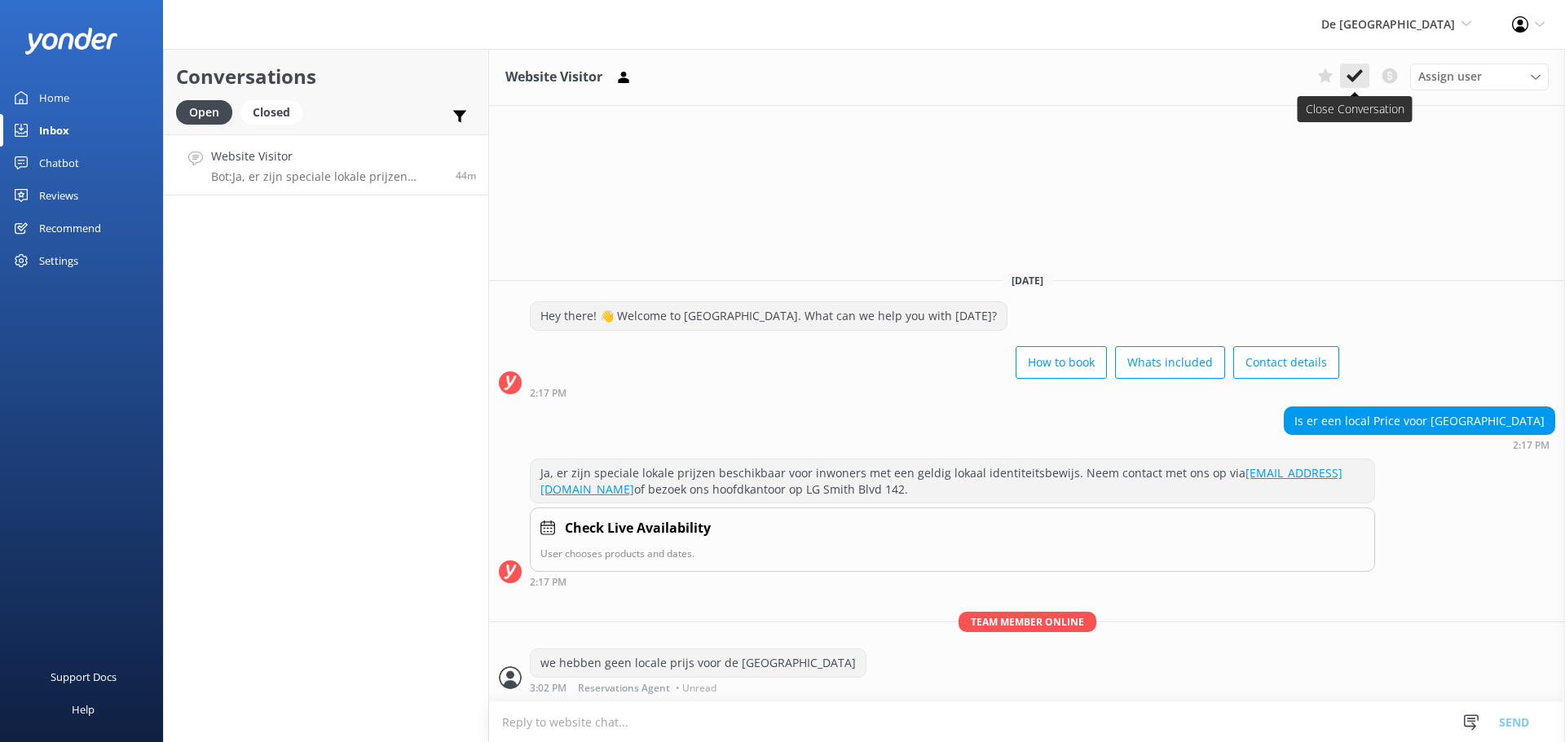
click at [1356, 64] on button at bounding box center [1354, 76] width 29 height 24
